Goal: Answer question/provide support: Share knowledge or assist other users

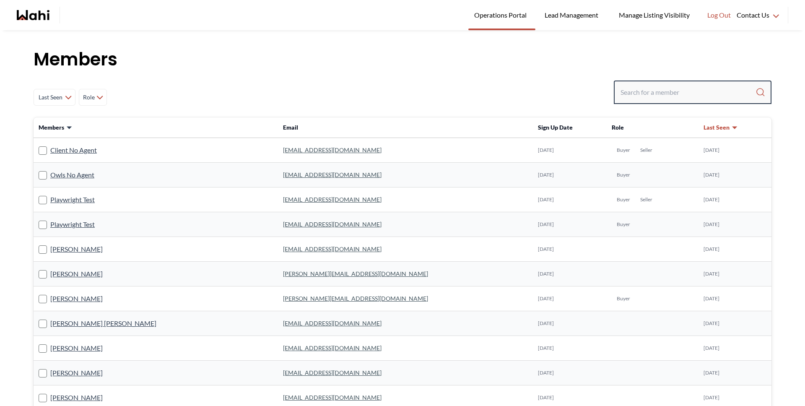
click at [648, 93] on input "Search input" at bounding box center [688, 92] width 135 height 15
type input "[PERSON_NAME]"
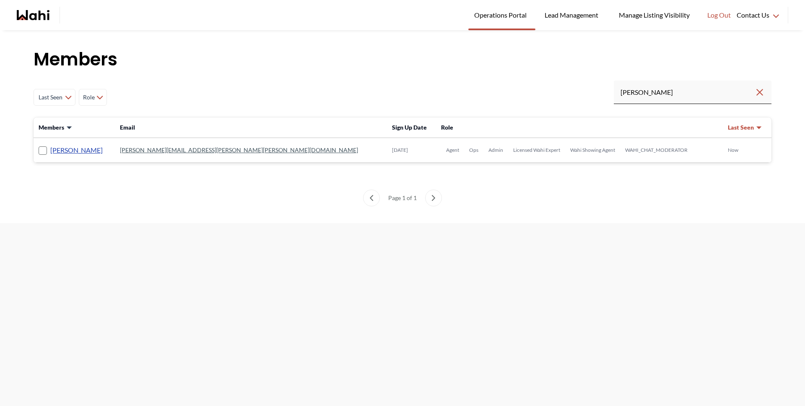
click at [64, 153] on link "Michelle Ryckman" at bounding box center [76, 150] width 52 height 11
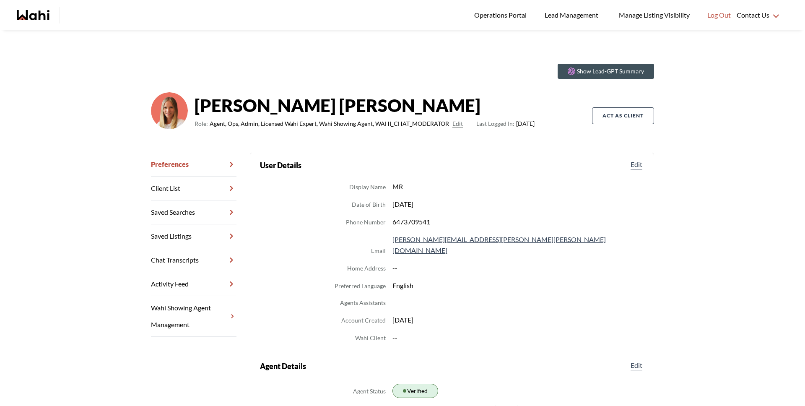
click at [184, 260] on link "Chat Transcripts" at bounding box center [194, 260] width 86 height 24
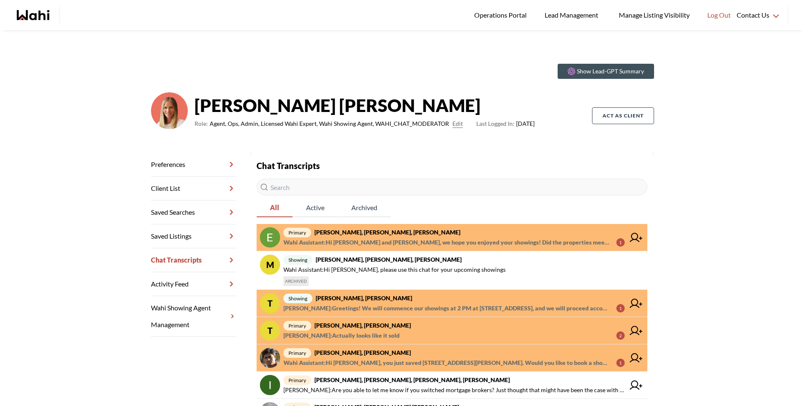
click at [322, 241] on span "Wahi Assistant : Hi Erik and Margarita, we hope you enjoyed your showings! Did …" at bounding box center [446, 242] width 326 height 10
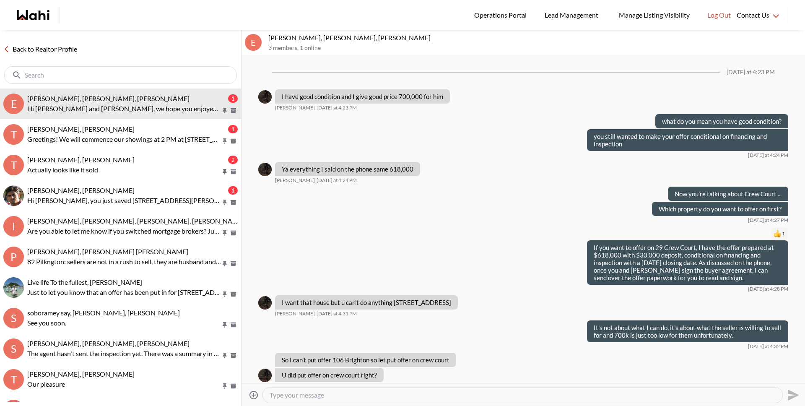
scroll to position [670, 0]
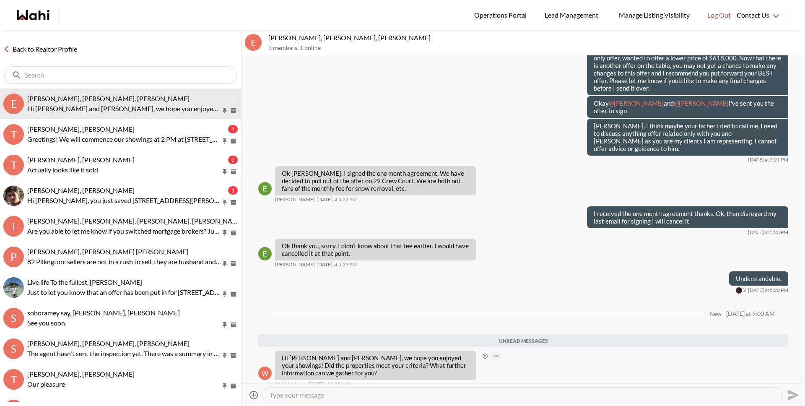
click at [498, 351] on button "Open Message Actions Menu" at bounding box center [496, 356] width 11 height 11
click at [502, 361] on div "Pin Mark as unread Flag Delete" at bounding box center [524, 219] width 564 height 328
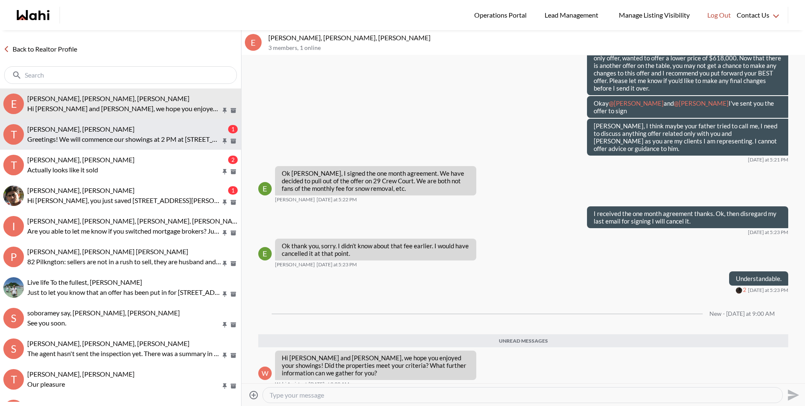
click at [122, 138] on p "Greetings! We will commence our showings at 2 PM at 259 Greenfield Ave, and we …" at bounding box center [124, 139] width 194 height 10
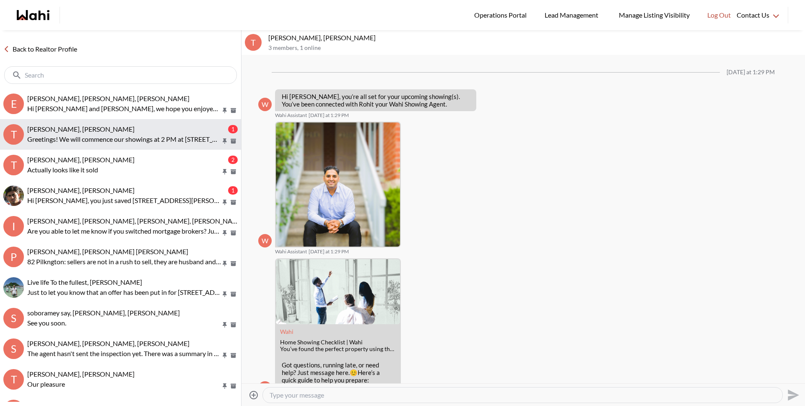
scroll to position [238, 0]
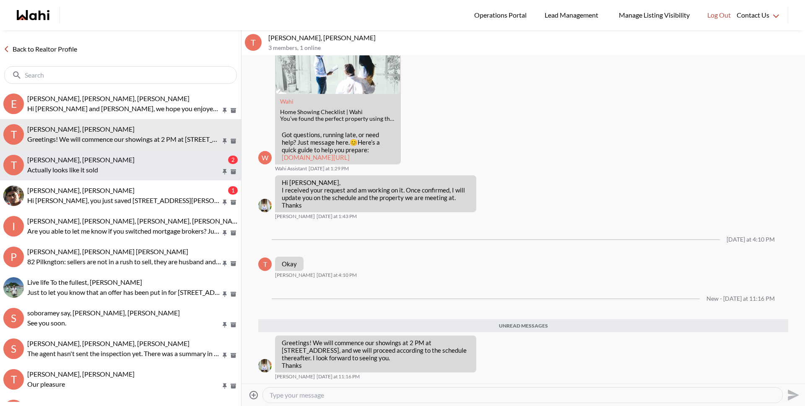
click at [121, 157] on div "Tanya Fita, Michelle" at bounding box center [126, 160] width 199 height 8
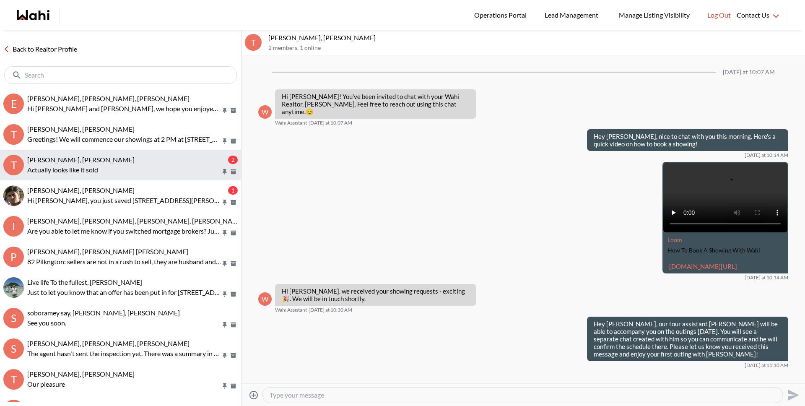
scroll to position [676, 0]
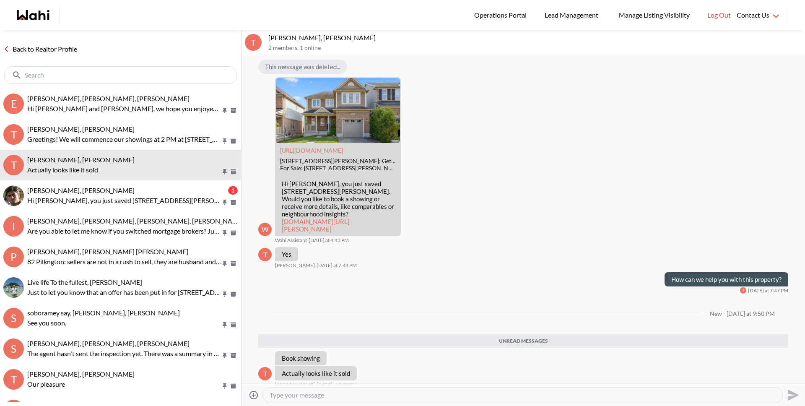
click at [307, 398] on textarea "Type your message" at bounding box center [523, 395] width 506 height 8
click at [320, 218] on link "wahi.com/ca/en/real-estate/on/waterloo/cambridge/19-horton-walk-cambridge-n3c0c…" at bounding box center [316, 225] width 68 height 15
click at [291, 393] on textarea "Type your message" at bounding box center [523, 395] width 506 height 8
paste textarea "687,000.00"
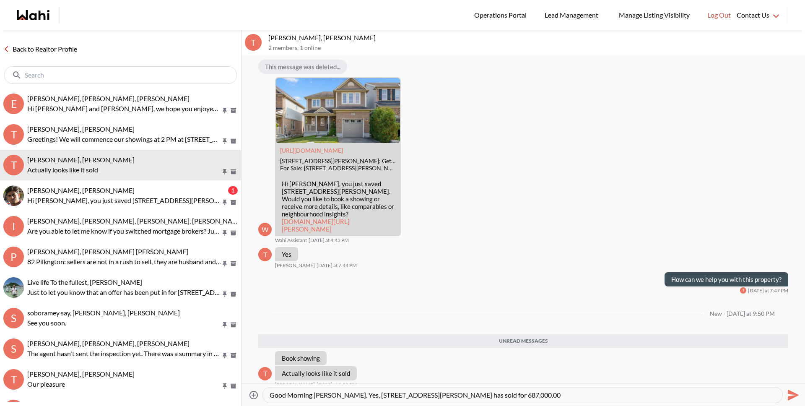
paste textarea "687,000.00"
click at [430, 398] on textarea "Good Morning Tanya. Yes, 19 Horton Walk has sold for 687,000.00 687,000.00" at bounding box center [523, 395] width 506 height 8
type textarea "Good Morning Tanya. Yes, 19 Horton Walk has sold for $687,000.00 687,000.00"
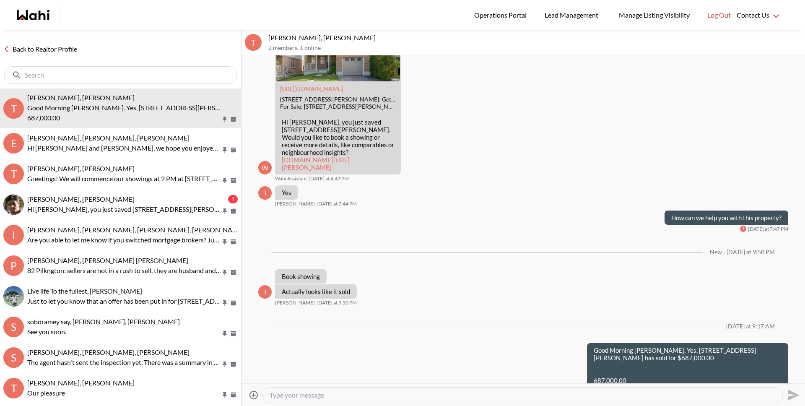
scroll to position [737, 0]
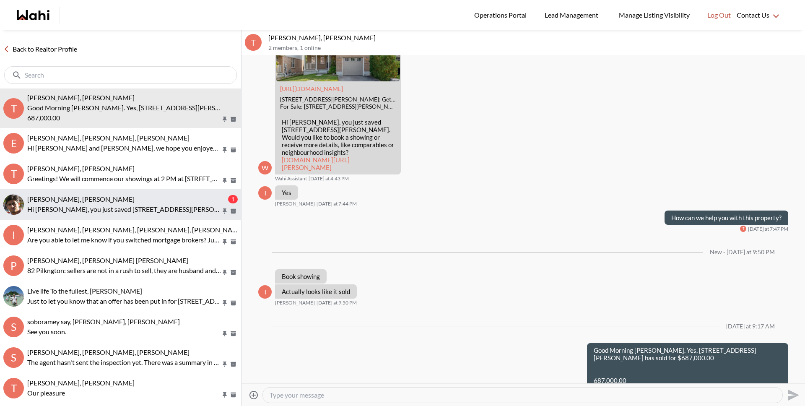
click at [122, 192] on button "Sachinkumar Mali, Michelle 1 Hi Sachinkumar, you just saved 6 Eva Rd #1503, Tor…" at bounding box center [120, 204] width 241 height 31
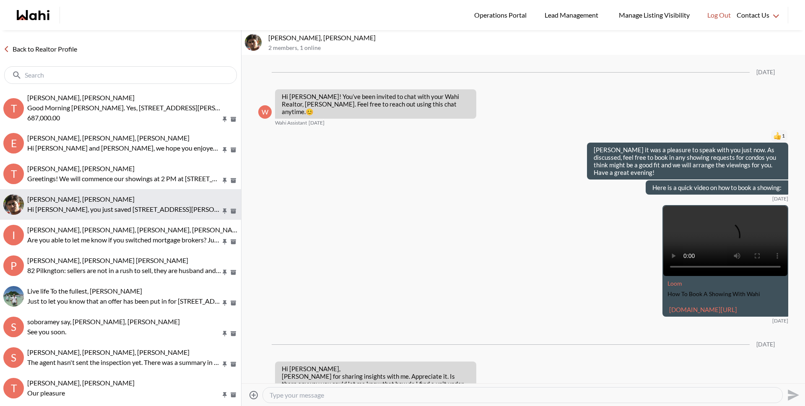
scroll to position [1027, 0]
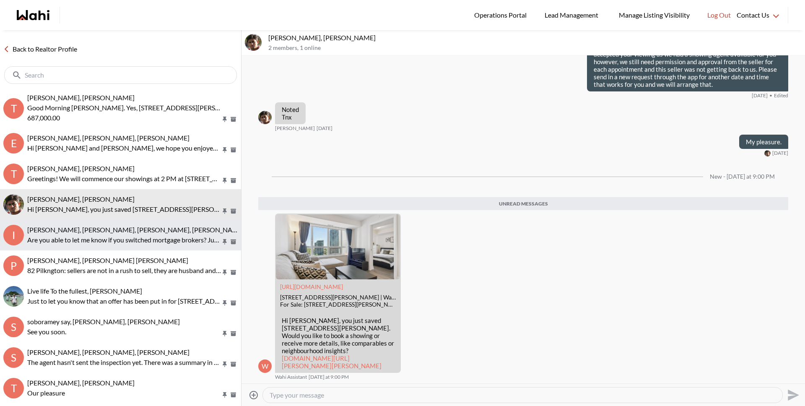
click at [125, 231] on span "Irina Krasyuk, Kseniya Krasyuk, Michelle, Faraz" at bounding box center [135, 230] width 217 height 8
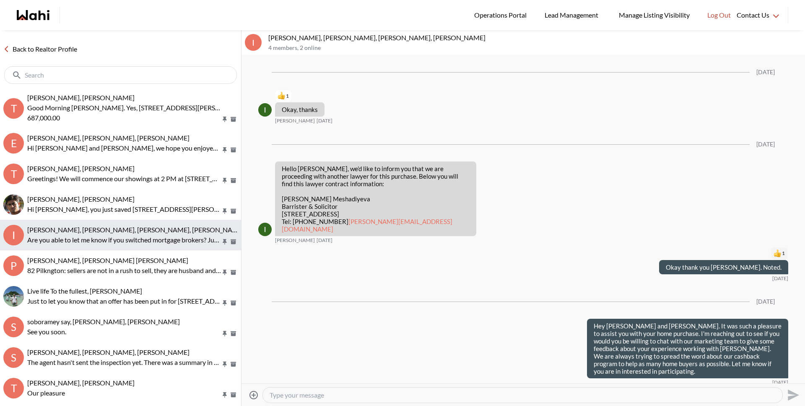
scroll to position [810, 0]
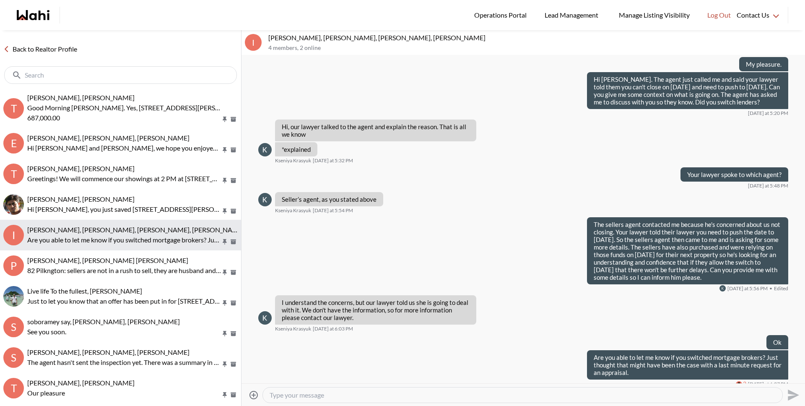
click at [120, 247] on button "I Irina Krasyuk, Kseniya Krasyuk, Michelle, Faraz Are you able to let me know i…" at bounding box center [120, 235] width 241 height 31
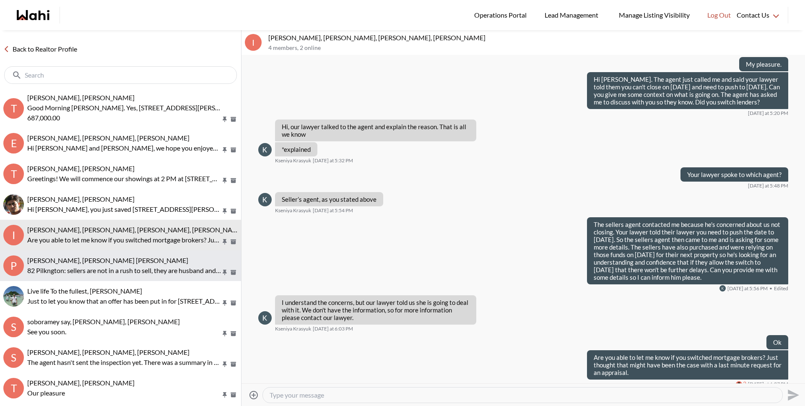
click at [120, 257] on span "Pranav Dhar, Vandana Dhar, Michelle" at bounding box center [107, 260] width 161 height 8
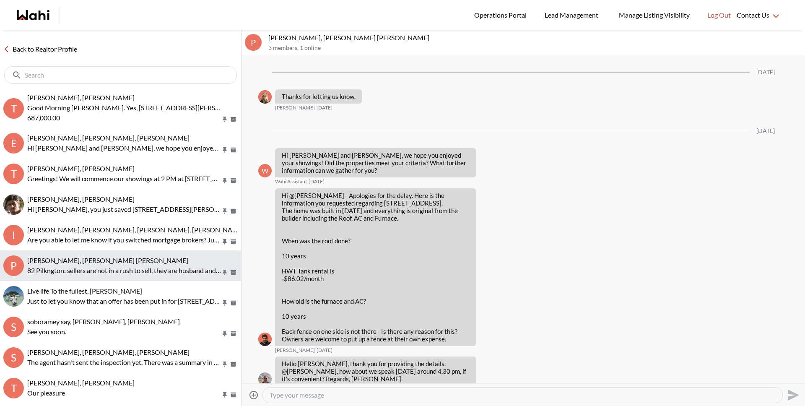
scroll to position [1758, 0]
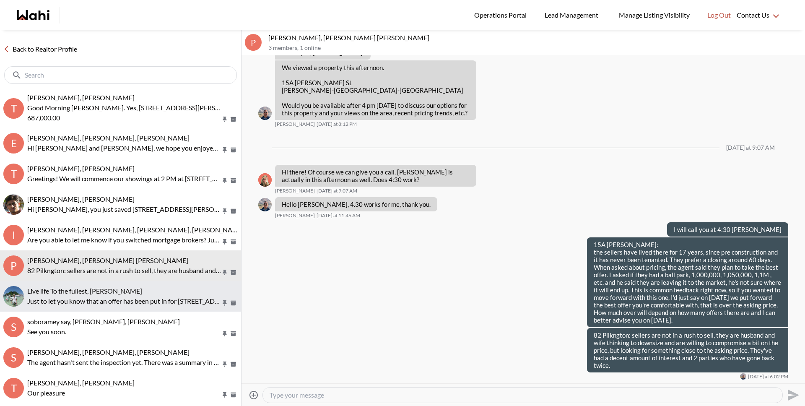
click at [124, 309] on button "Live life To the fullest, Michelle Just to let you know that an offer has been …" at bounding box center [120, 296] width 241 height 31
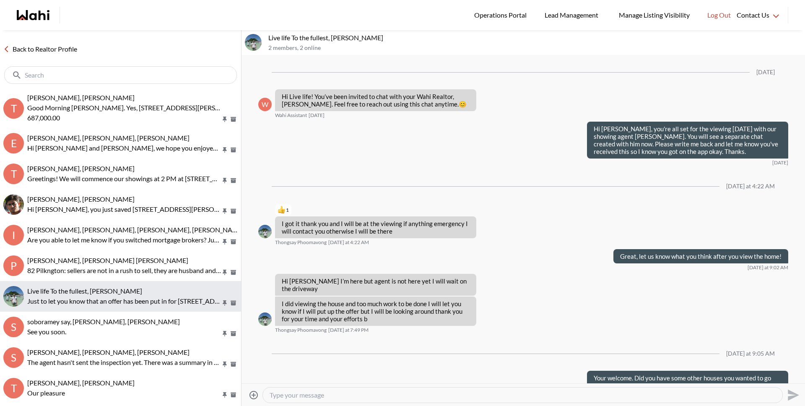
scroll to position [315, 0]
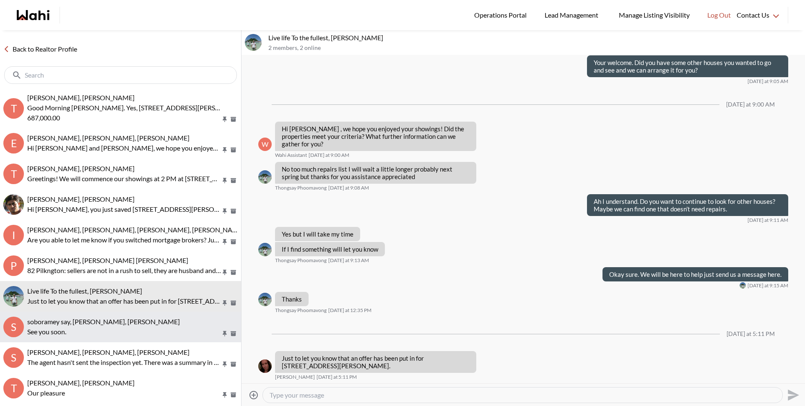
click at [122, 325] on span "soboramey say, Shannel, Michelle" at bounding box center [103, 321] width 153 height 8
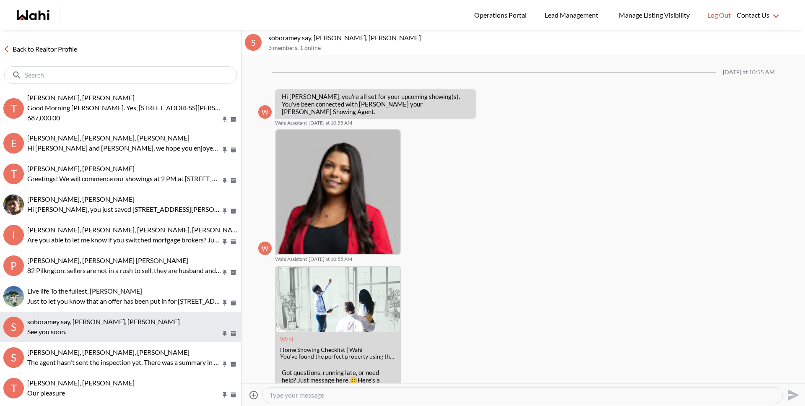
scroll to position [451, 0]
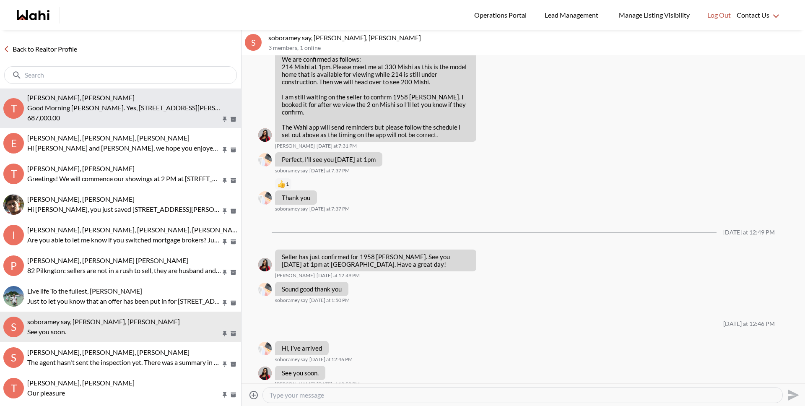
click at [107, 108] on p "Good Morning Tanya. Yes, 19 Horton Walk has sold for $687,000.00" at bounding box center [124, 108] width 194 height 10
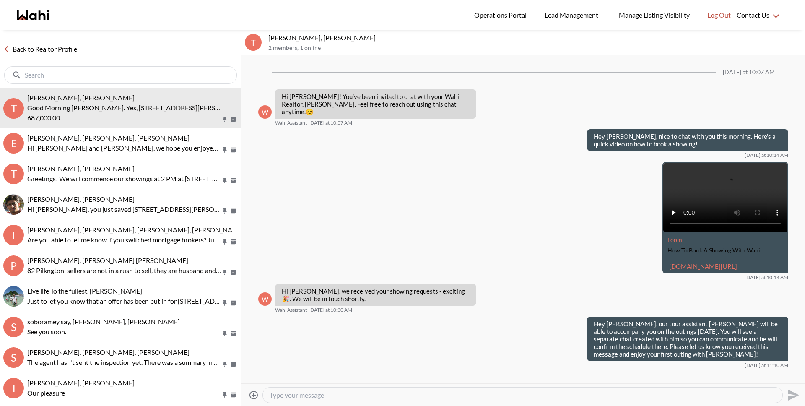
scroll to position [703, 0]
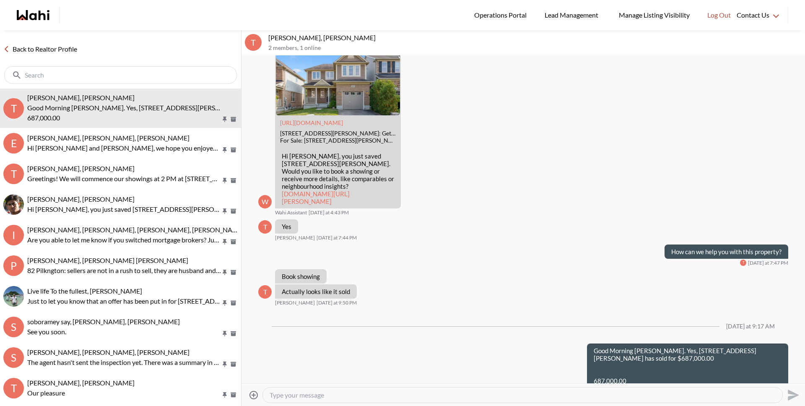
click at [61, 52] on link "Back to Realtor Profile" at bounding box center [40, 49] width 81 height 11
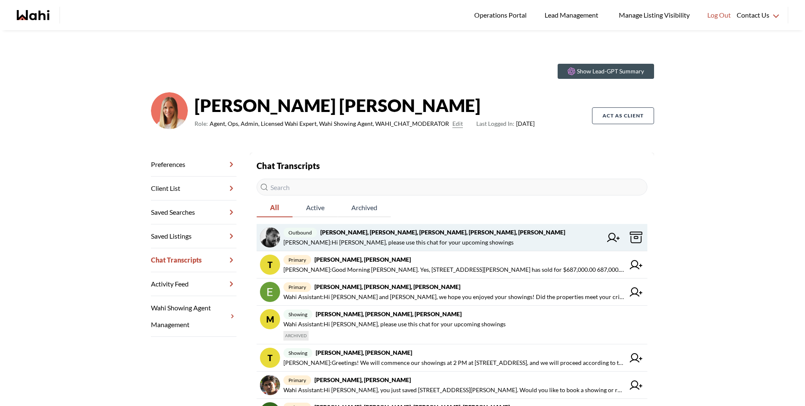
click at [351, 239] on span "Alicia Malette : Hi Sourav, please use this chat for your upcoming showings" at bounding box center [398, 242] width 230 height 10
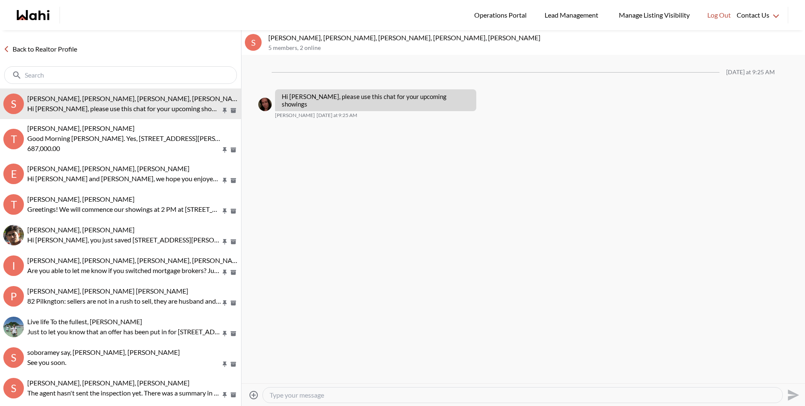
click at [65, 52] on link "Back to Realtor Profile" at bounding box center [40, 49] width 81 height 11
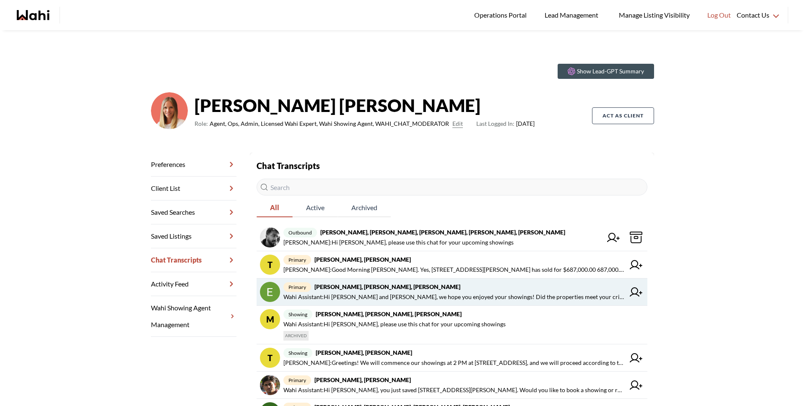
click at [386, 292] on span "Wahi Assistant : Hi Erik and Margarita, we hope you enjoyed your showings! Did …" at bounding box center [453, 297] width 341 height 10
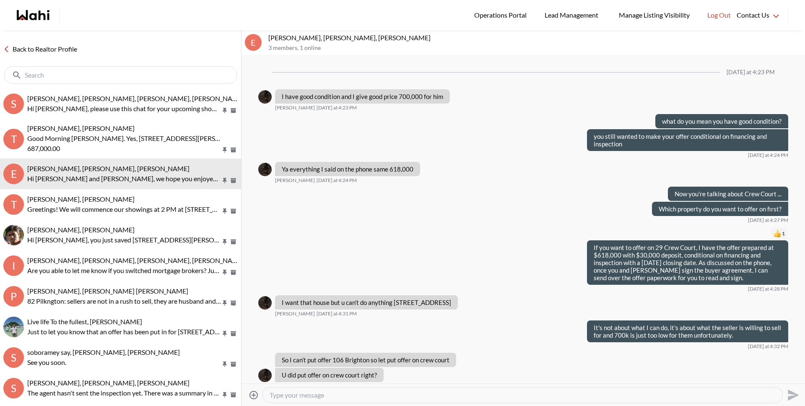
scroll to position [650, 0]
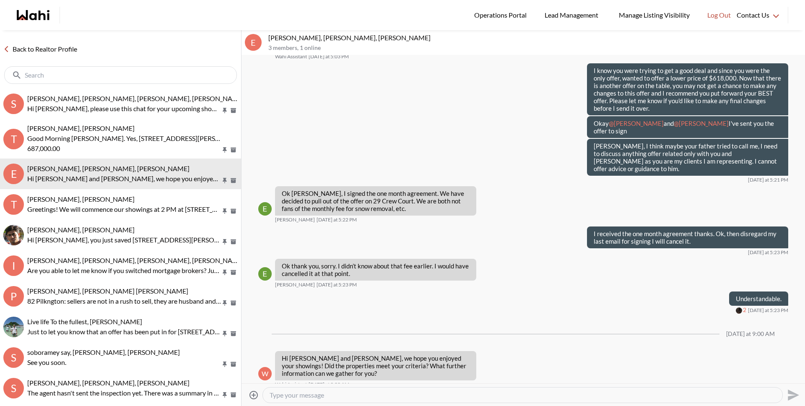
click at [334, 395] on textarea "Type your message" at bounding box center [523, 395] width 506 height 8
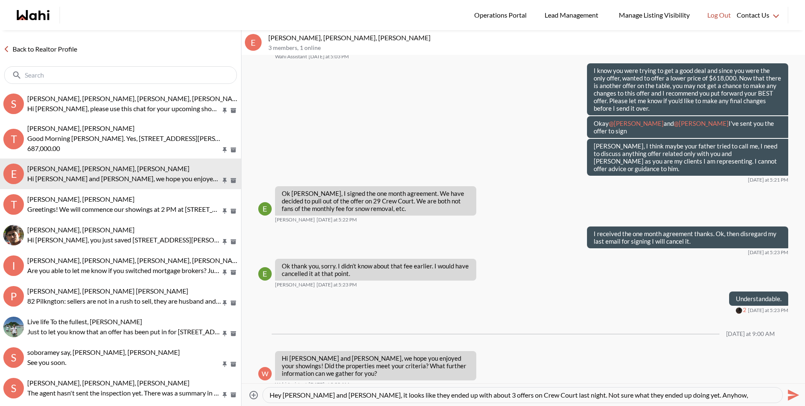
scroll to position [8, 0]
type textarea "Hey Erik and Margarita, it looks like they ended up with about 3 offers on Crew…"
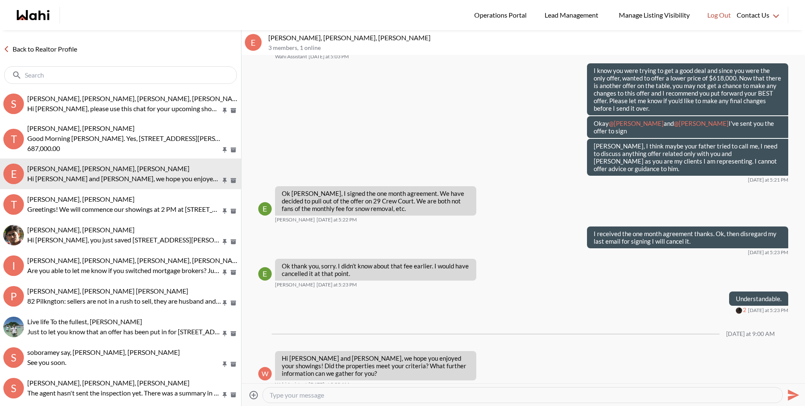
scroll to position [0, 0]
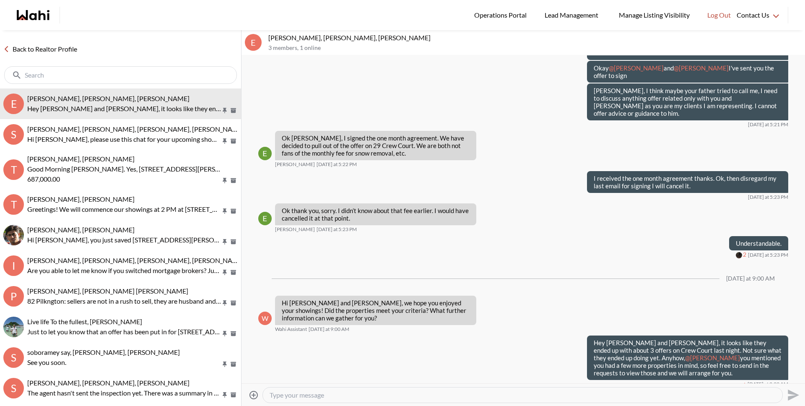
click at [46, 44] on link "Back to Realtor Profile" at bounding box center [40, 49] width 81 height 11
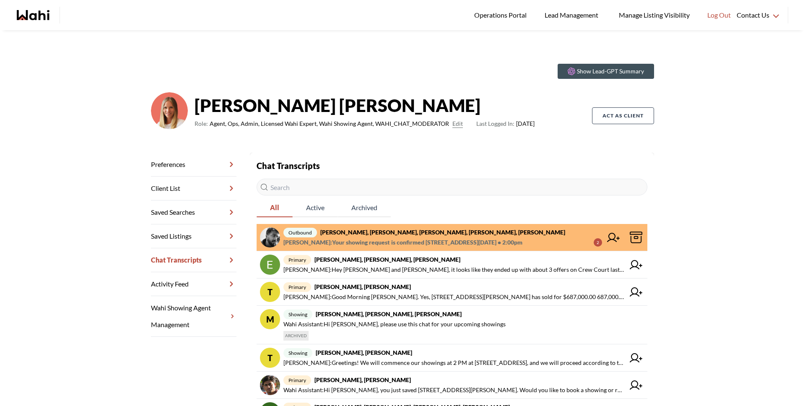
click at [344, 233] on strong "Sourav Singh, Kirti Pal, Michelle, Paul, Alicia" at bounding box center [442, 232] width 245 height 7
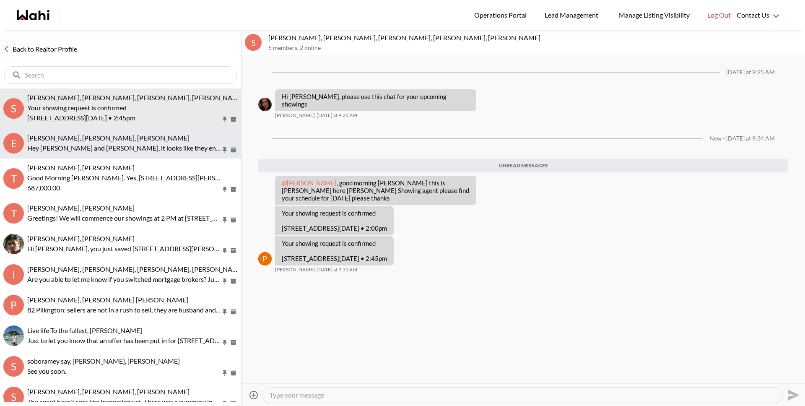
click at [136, 147] on p "Hey Erik and Margarita, it looks like they ended up with about 3 offers on Crew…" at bounding box center [124, 148] width 194 height 10
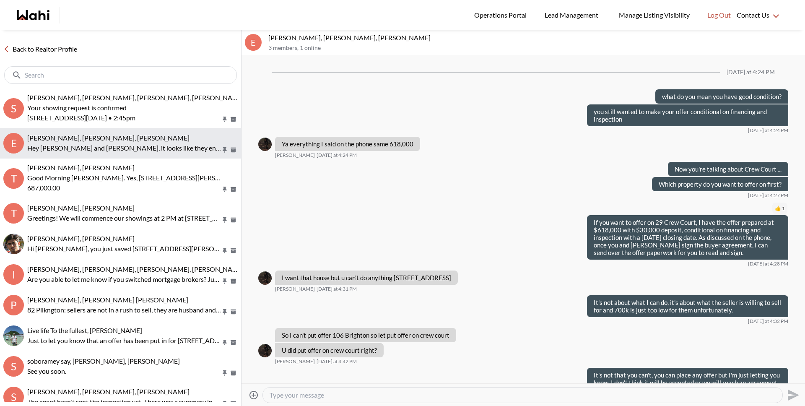
scroll to position [680, 0]
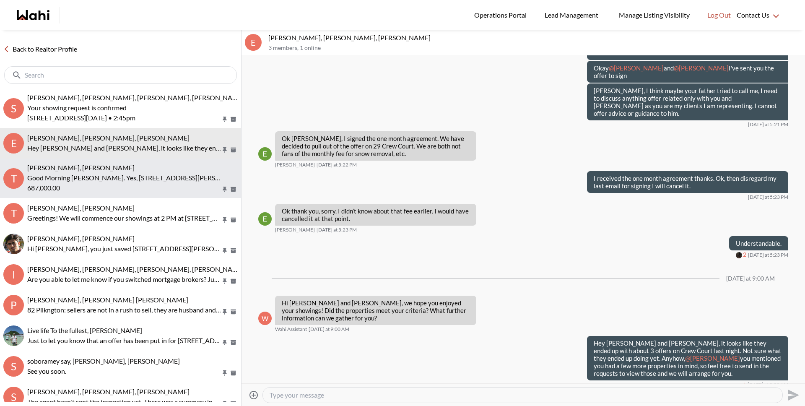
click at [130, 176] on p "Good Morning Tanya. Yes, 19 Horton Walk has sold for $687,000.00" at bounding box center [124, 178] width 194 height 10
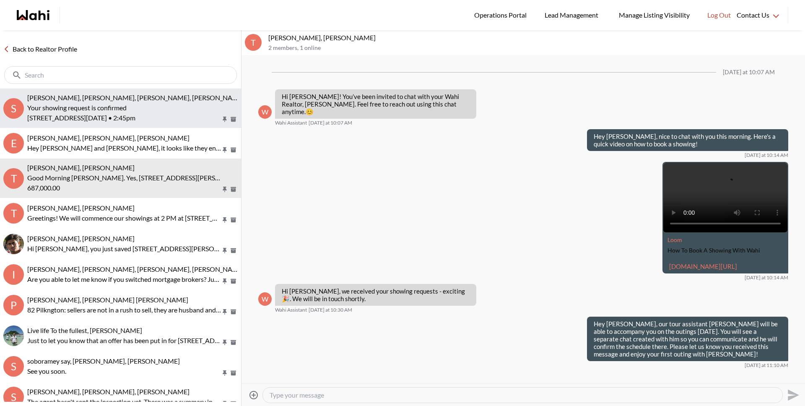
scroll to position [703, 0]
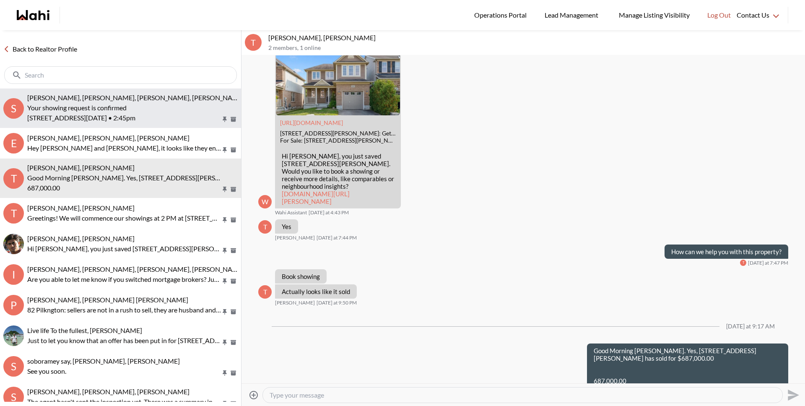
click at [122, 120] on p "85 Queens Wharf Road #2112 Tue, Sep 30 • 2:45pm" at bounding box center [124, 118] width 194 height 10
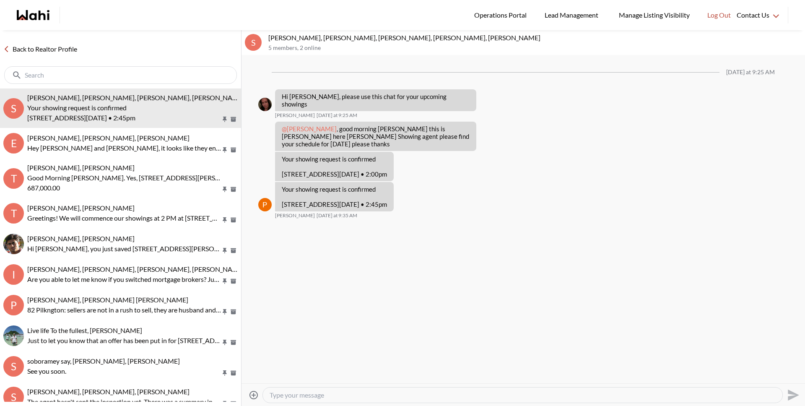
click at [42, 51] on link "Back to Realtor Profile" at bounding box center [40, 49] width 81 height 11
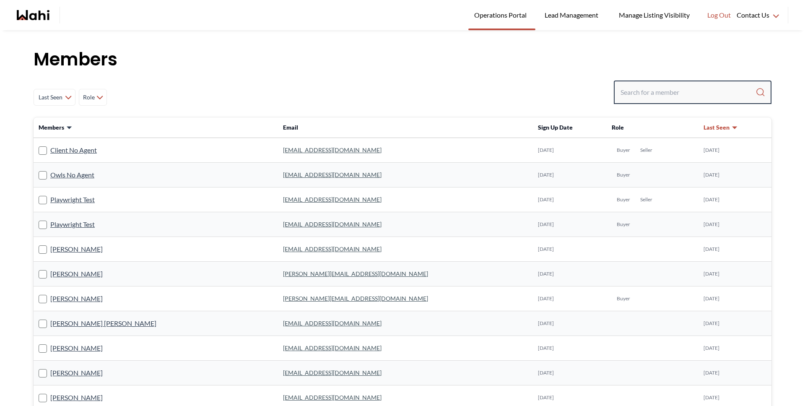
click at [623, 96] on input "Search input" at bounding box center [688, 92] width 135 height 15
type input "faraz"
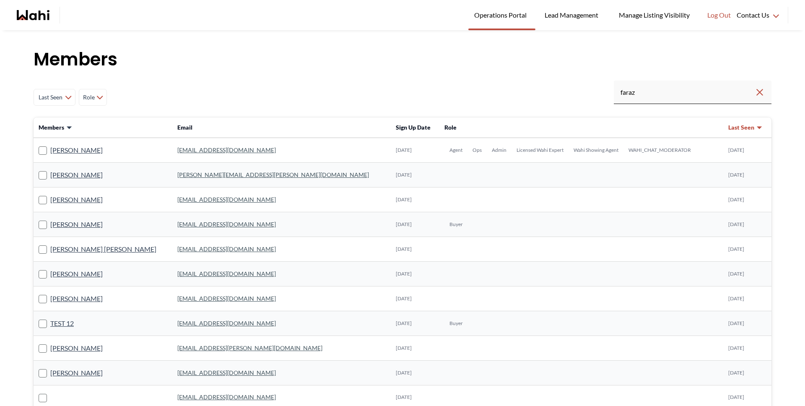
click at [62, 144] on td "[PERSON_NAME]" at bounding box center [103, 150] width 139 height 25
click at [62, 150] on link "[PERSON_NAME]" at bounding box center [76, 150] width 52 height 11
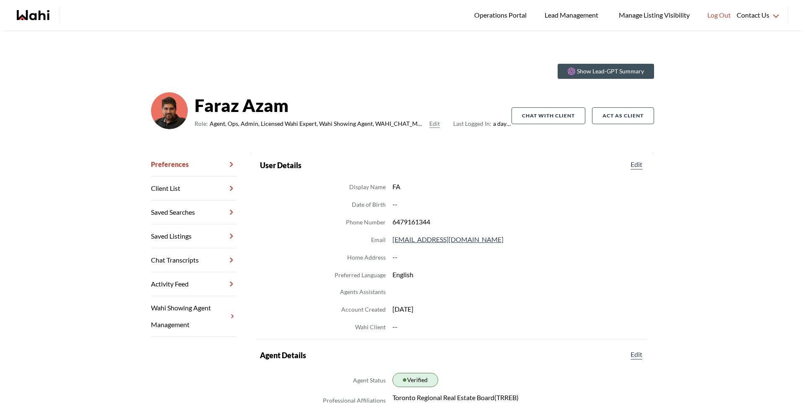
click at [170, 255] on link "Chat Transcripts" at bounding box center [194, 260] width 86 height 24
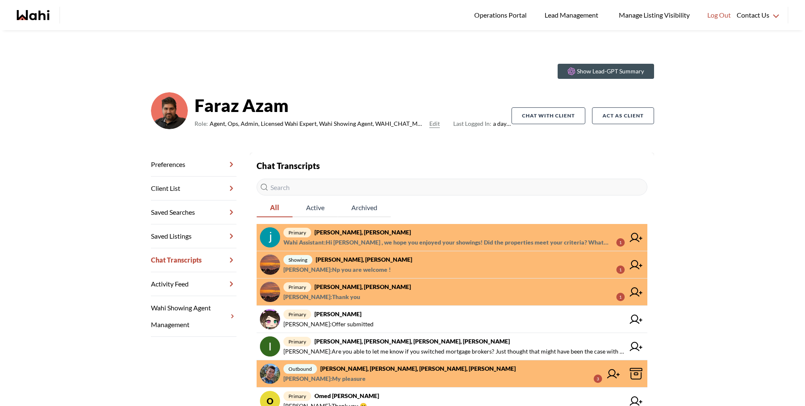
click at [400, 232] on span "primary Souhel Bally, Faraz" at bounding box center [453, 232] width 341 height 10
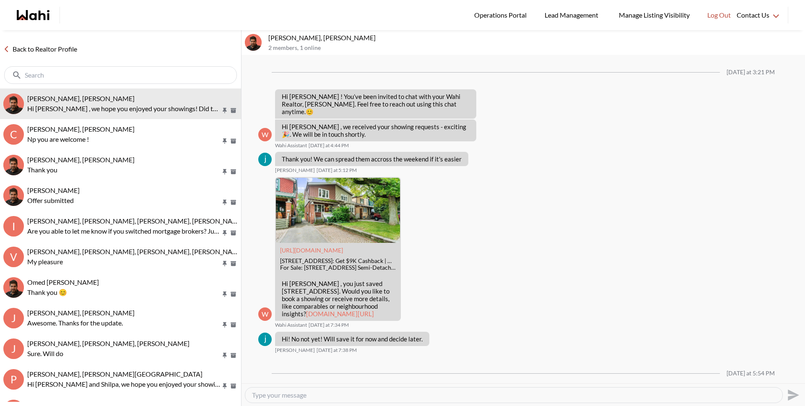
scroll to position [395, 0]
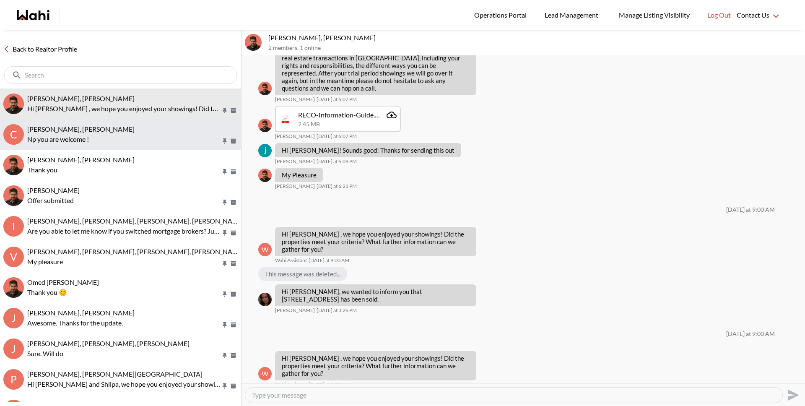
click at [88, 131] on span "Caroline Madelar, Paul, Faraz" at bounding box center [80, 129] width 107 height 8
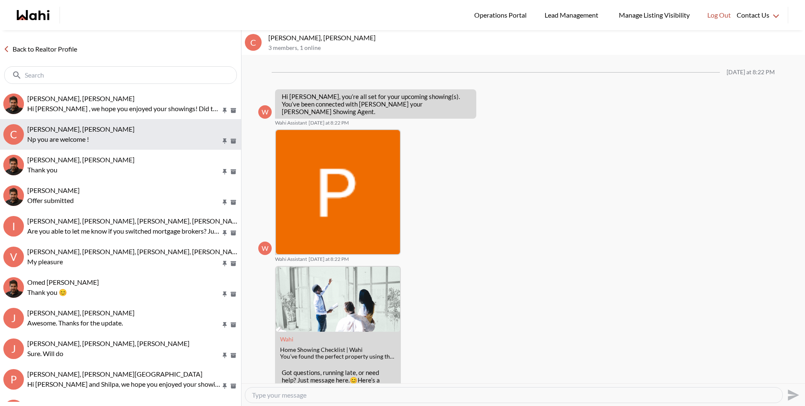
scroll to position [173, 0]
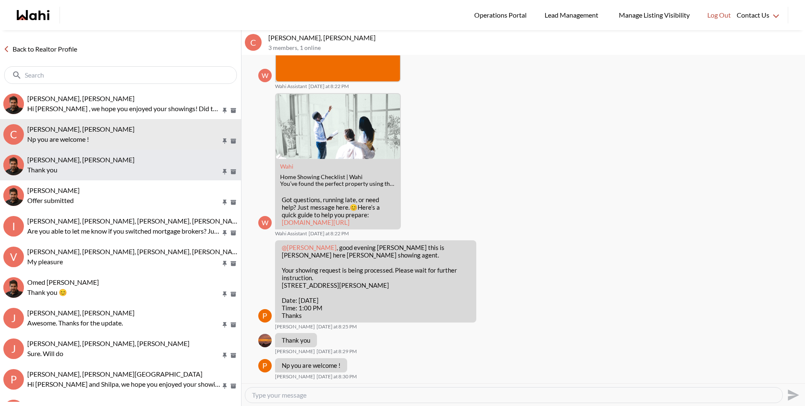
click at [90, 179] on button "Caroline Madelar, Faraz Thank you" at bounding box center [120, 165] width 241 height 31
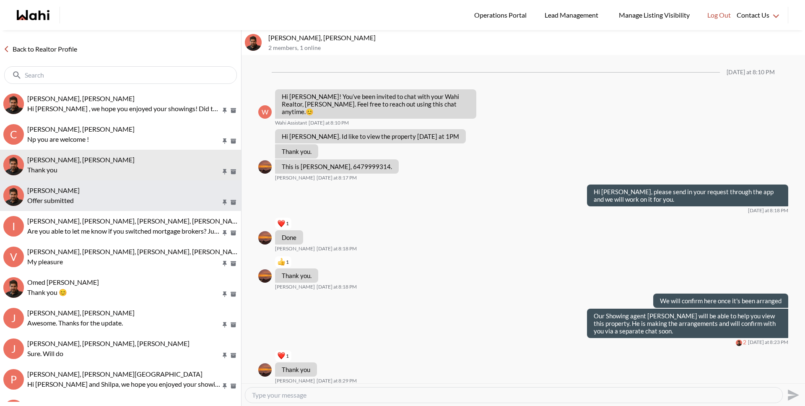
click at [85, 189] on div "liuhong chen, Faraz" at bounding box center [132, 190] width 211 height 8
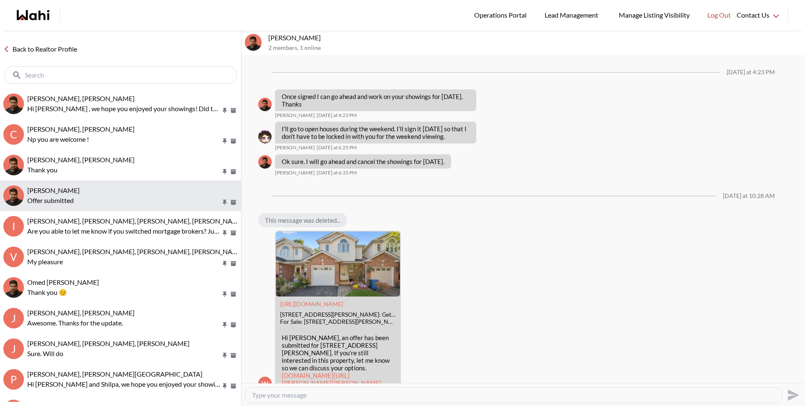
scroll to position [645, 0]
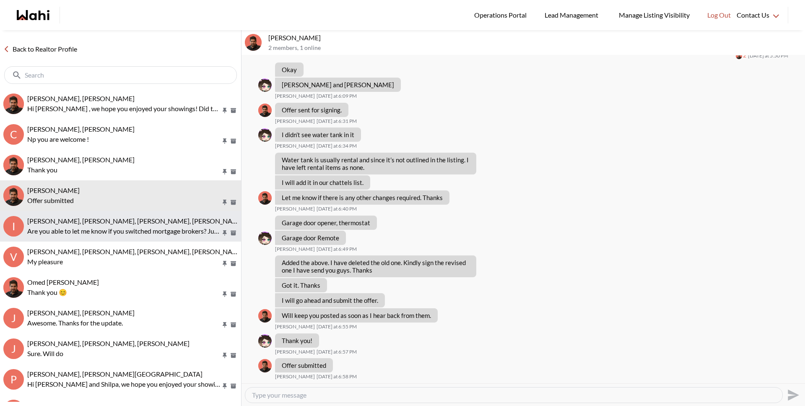
click at [76, 218] on span "Irina Krasyuk, Kseniya Krasyuk, Michelle, Faraz" at bounding box center [135, 221] width 217 height 8
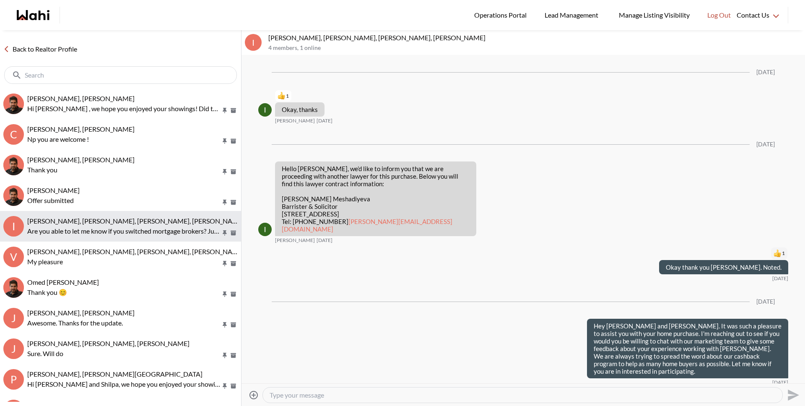
scroll to position [810, 0]
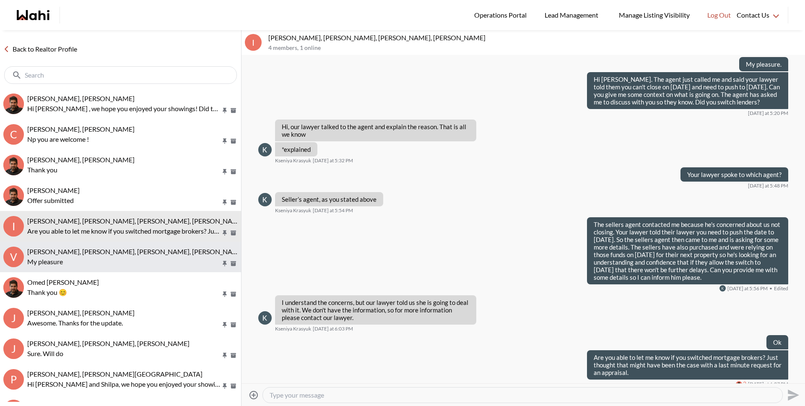
click at [81, 247] on span "Volodymyr Vozniak, Barbara, Faraz, Alicia" at bounding box center [135, 251] width 217 height 8
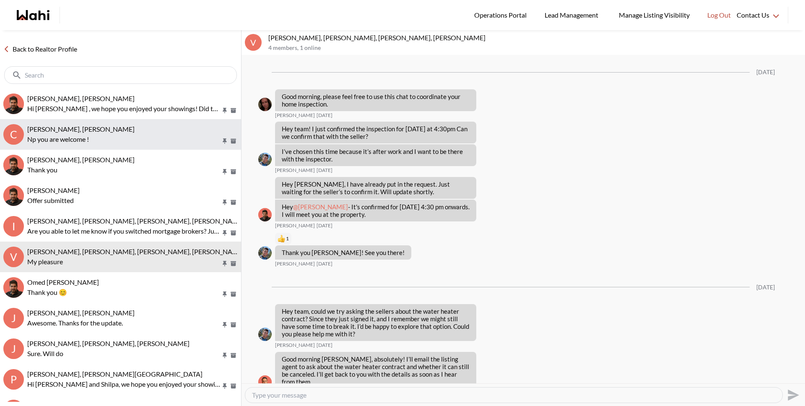
scroll to position [778, 0]
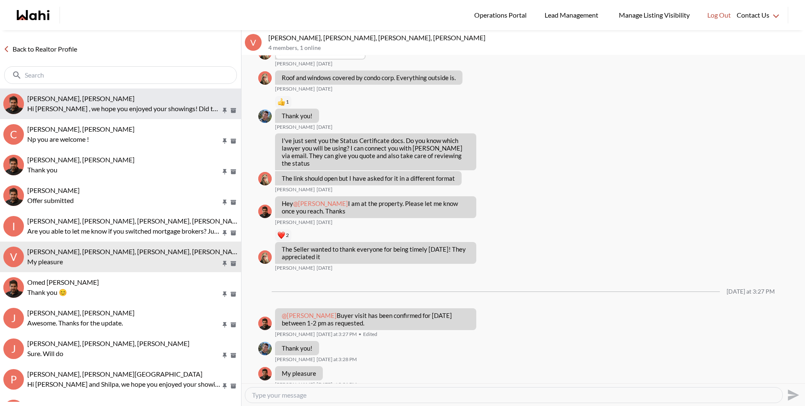
click at [74, 105] on p "Hi Souhel , we hope you enjoyed your showings! Did the properties meet your cri…" at bounding box center [124, 109] width 194 height 10
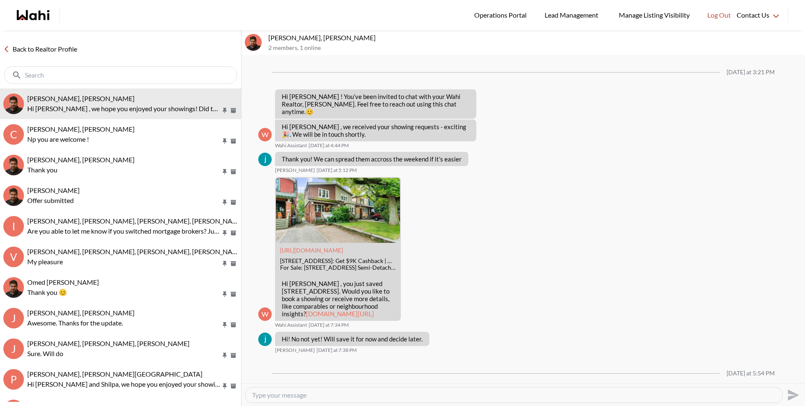
scroll to position [395, 0]
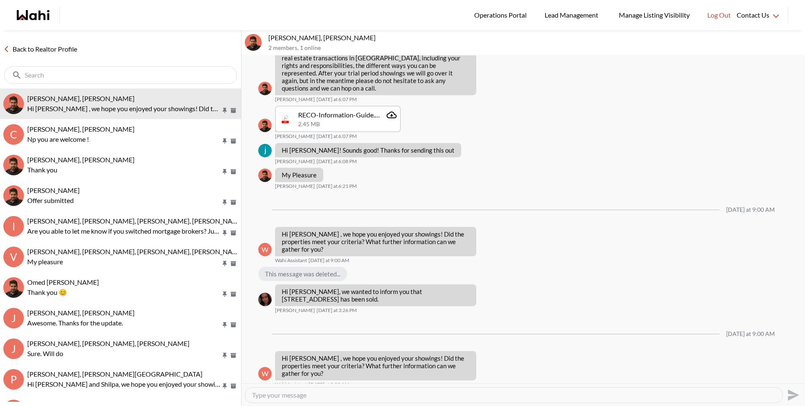
click at [54, 53] on link "Back to Realtor Profile" at bounding box center [40, 49] width 81 height 11
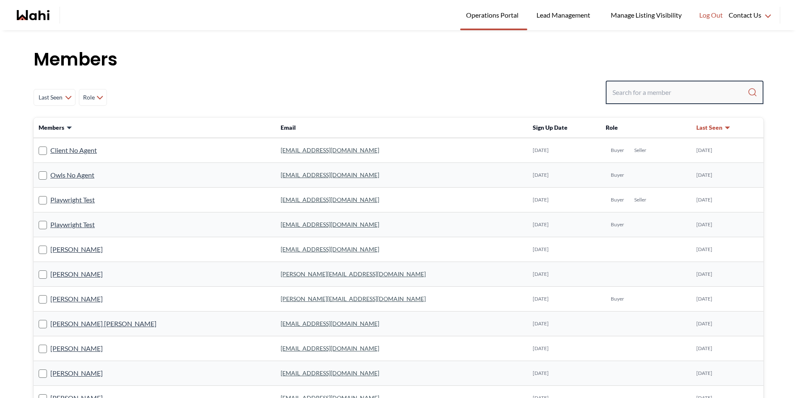
click at [668, 88] on input "Search input" at bounding box center [679, 92] width 135 height 15
paste input "[EMAIL_ADDRESS][DOMAIN_NAME]"
type input "[EMAIL_ADDRESS][DOMAIN_NAME]"
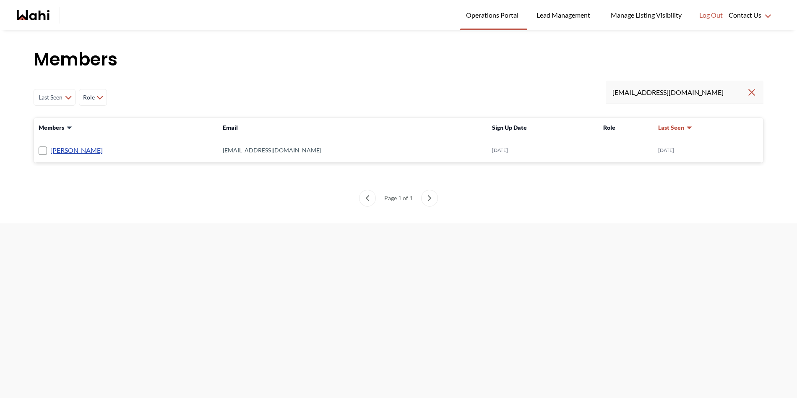
click at [70, 151] on link "[PERSON_NAME]" at bounding box center [76, 150] width 52 height 11
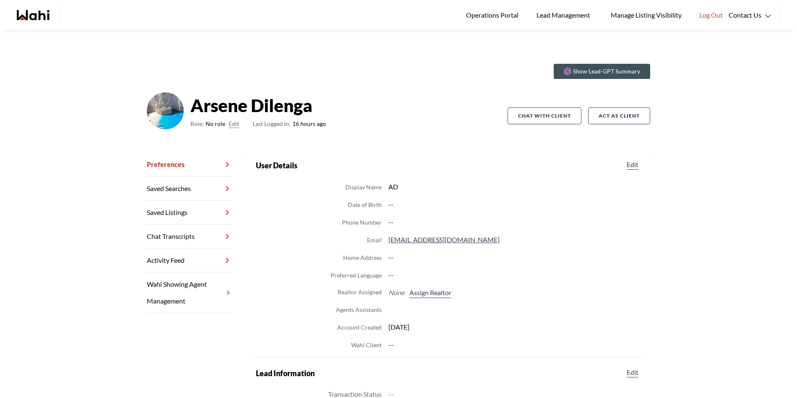
click at [229, 125] on button "Edit" at bounding box center [234, 124] width 10 height 10
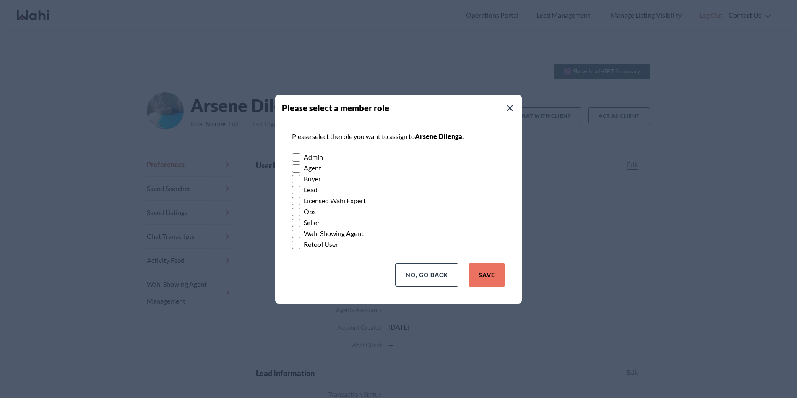
click at [296, 179] on rect at bounding box center [296, 179] width 8 height 8
click at [292, 179] on input "Buyer" at bounding box center [292, 175] width 0 height 5
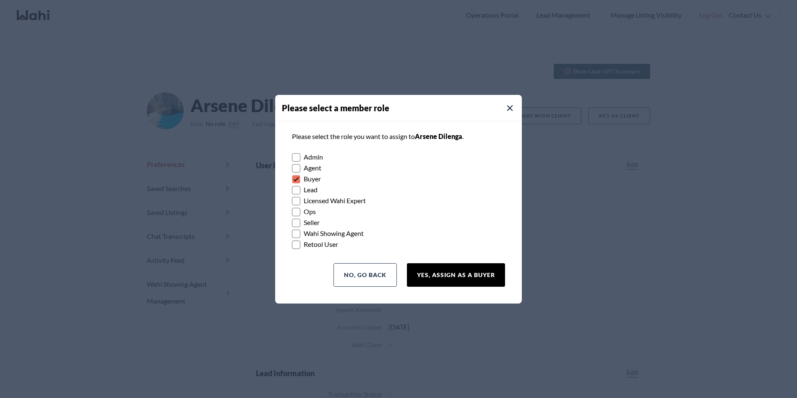
click at [493, 278] on button "Yes, Assign as a Buyer" at bounding box center [456, 274] width 98 height 23
